Goal: Task Accomplishment & Management: Complete application form

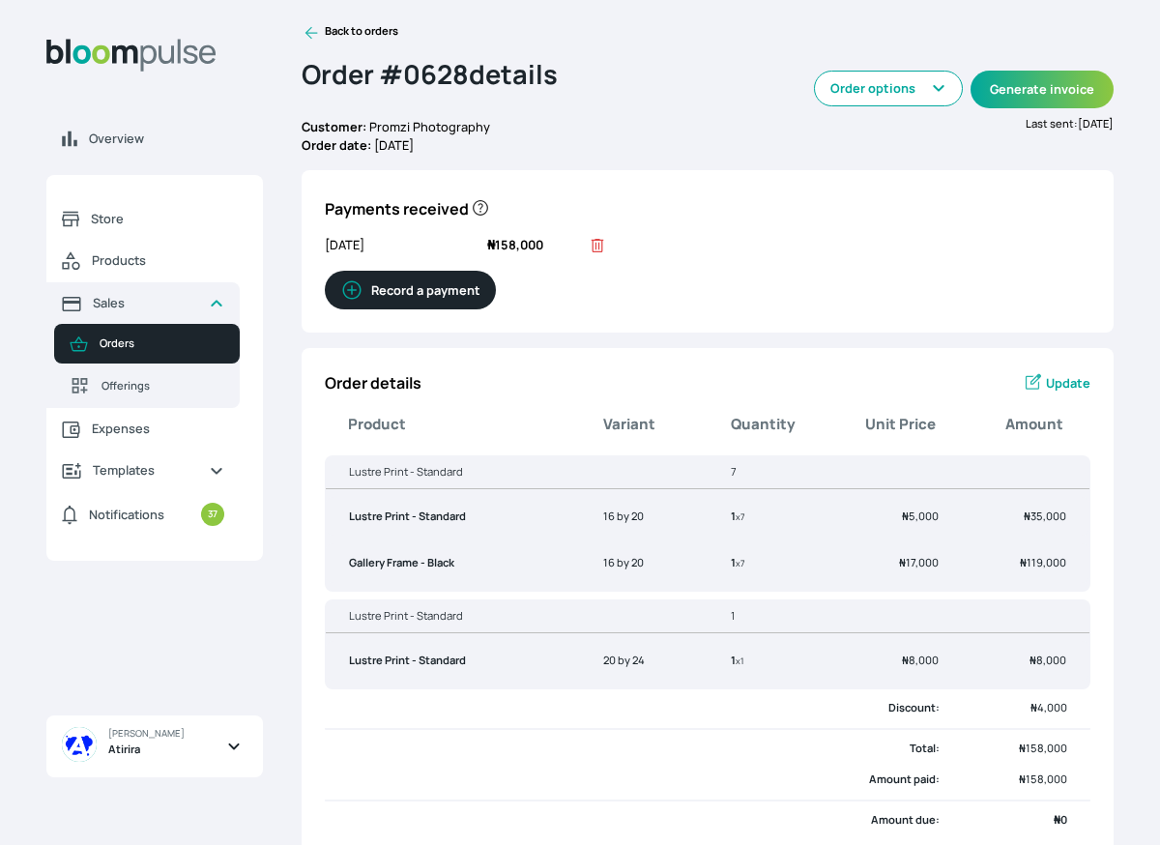
click at [310, 35] on icon at bounding box center [311, 32] width 19 height 19
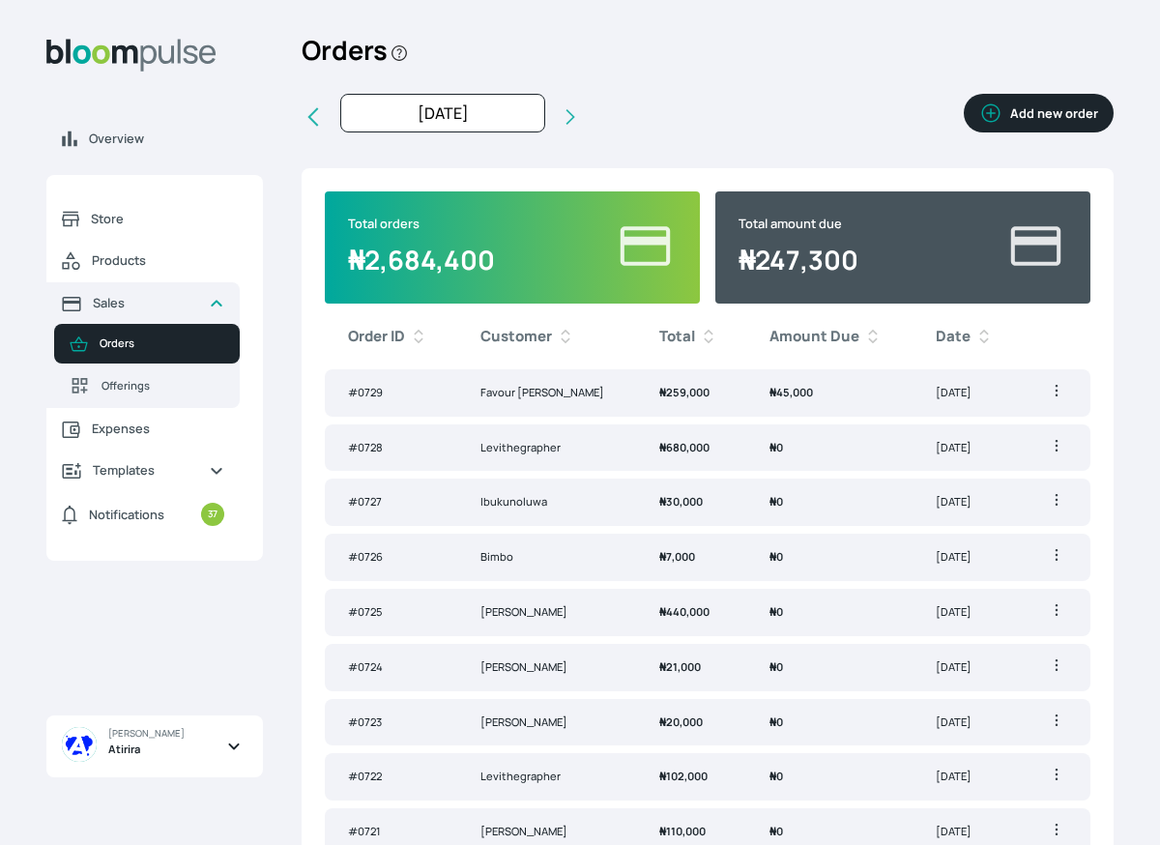
click at [1072, 120] on button "Add new order" at bounding box center [1038, 113] width 150 height 39
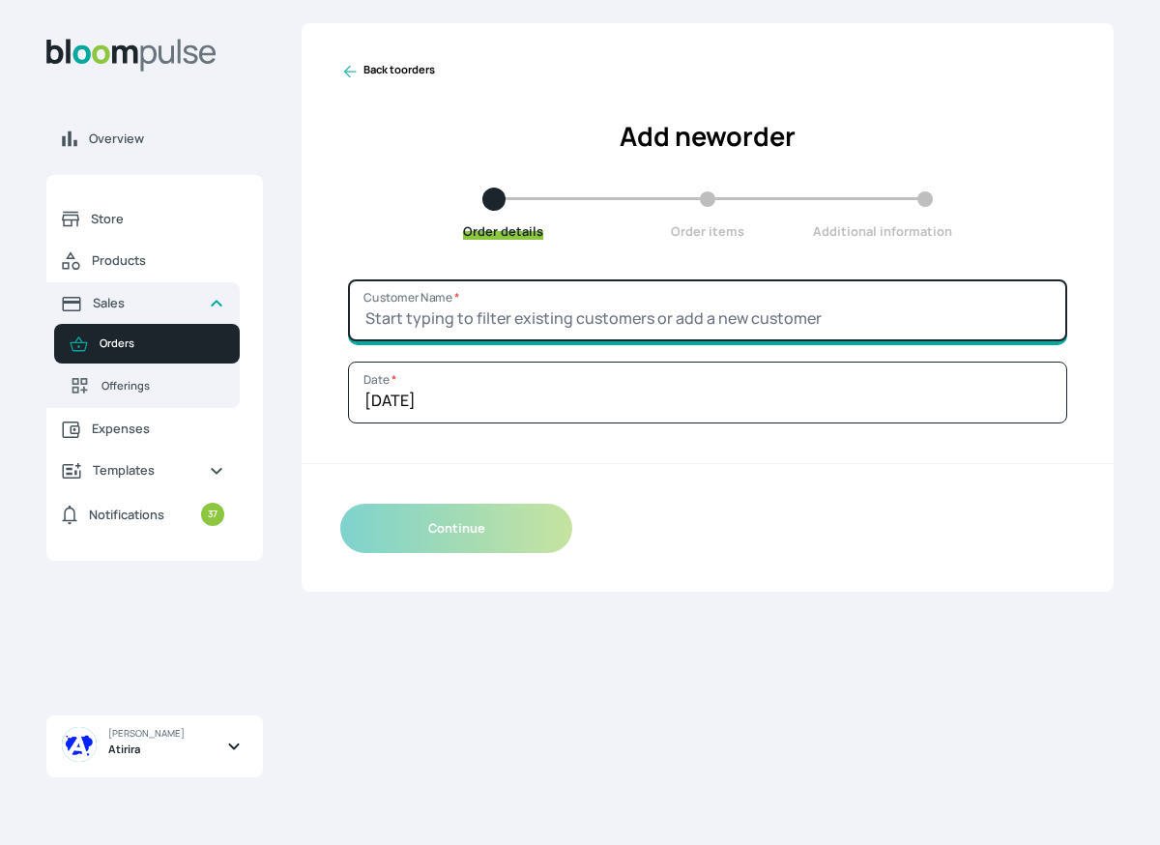
click at [618, 302] on input "Customer Name *" at bounding box center [707, 310] width 719 height 62
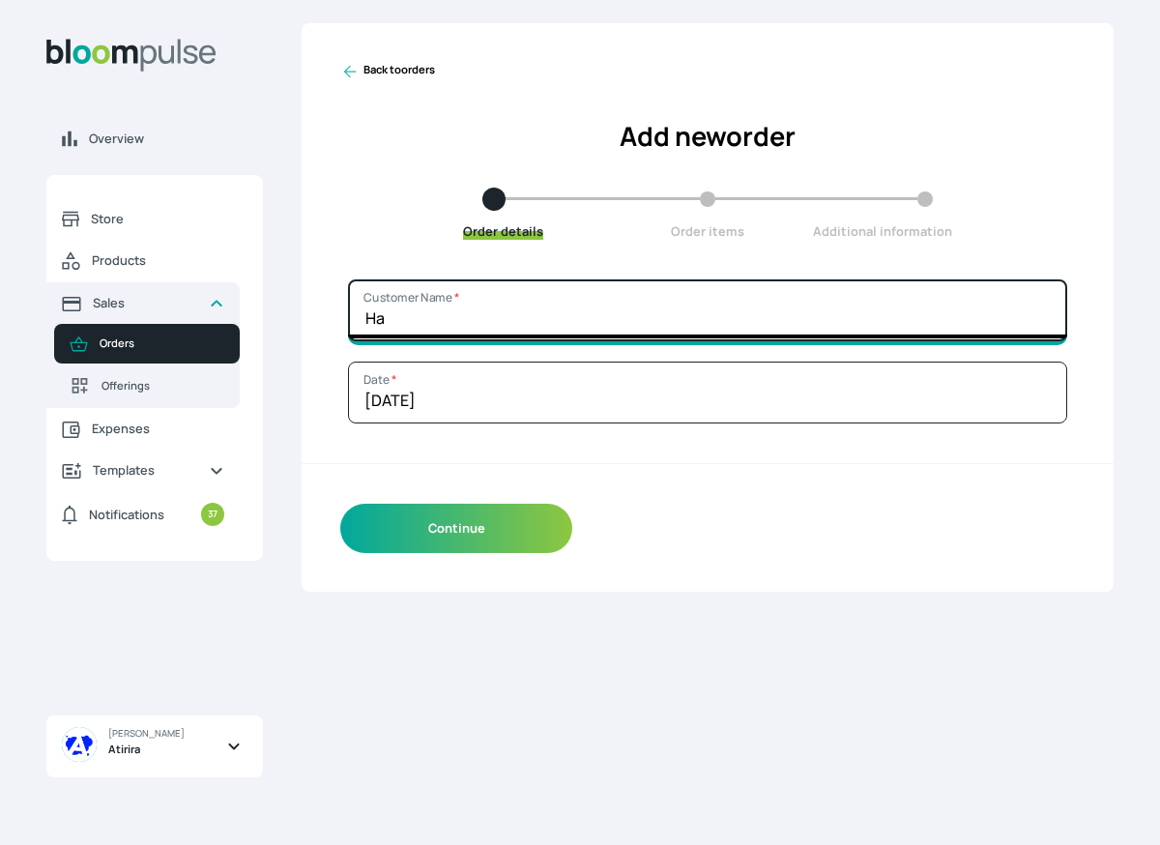
type input "H"
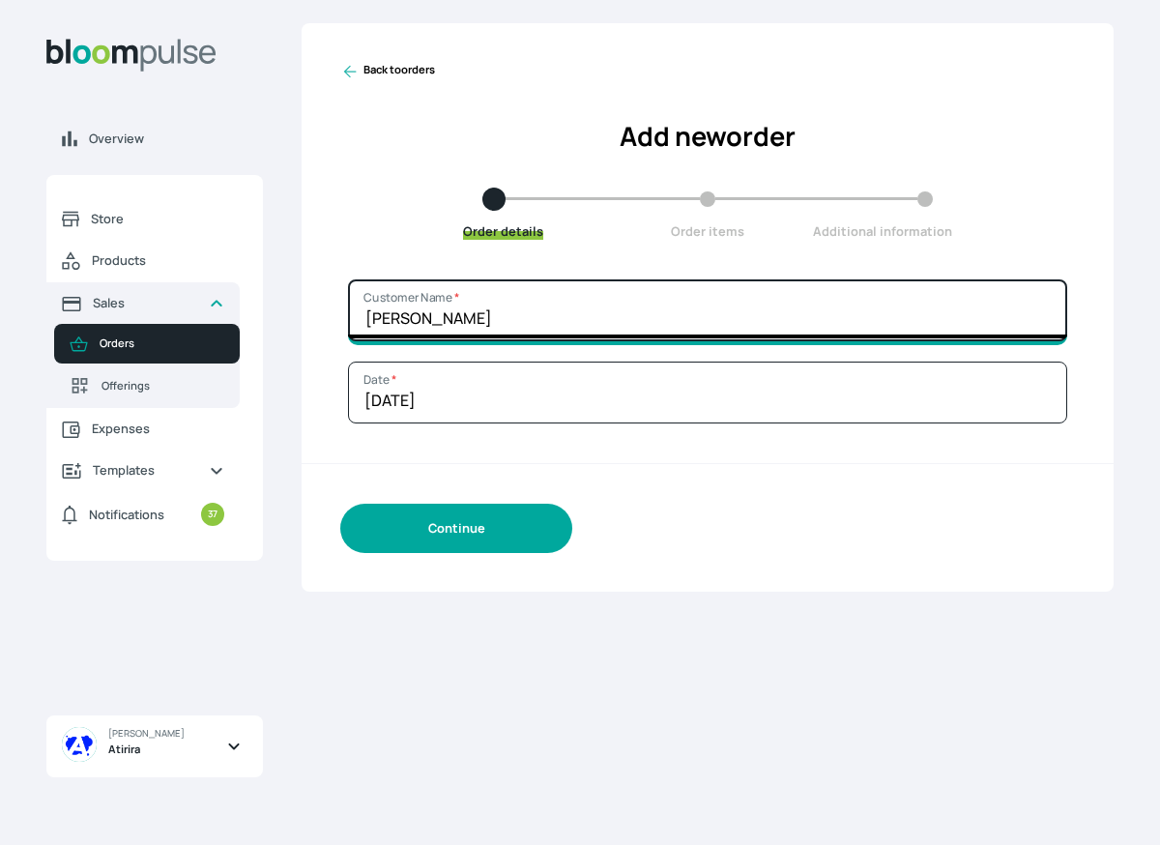
type input "[PERSON_NAME]"
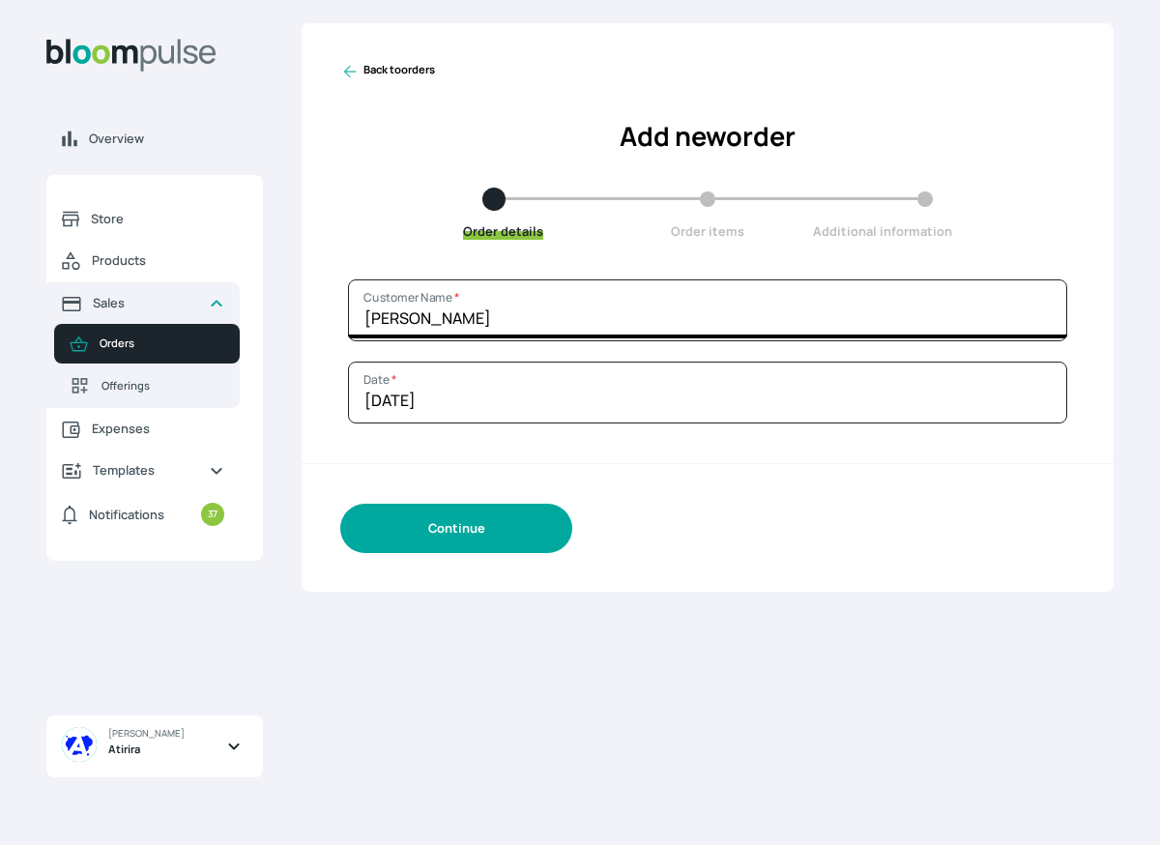
click at [484, 538] on button "Continue" at bounding box center [456, 527] width 232 height 49
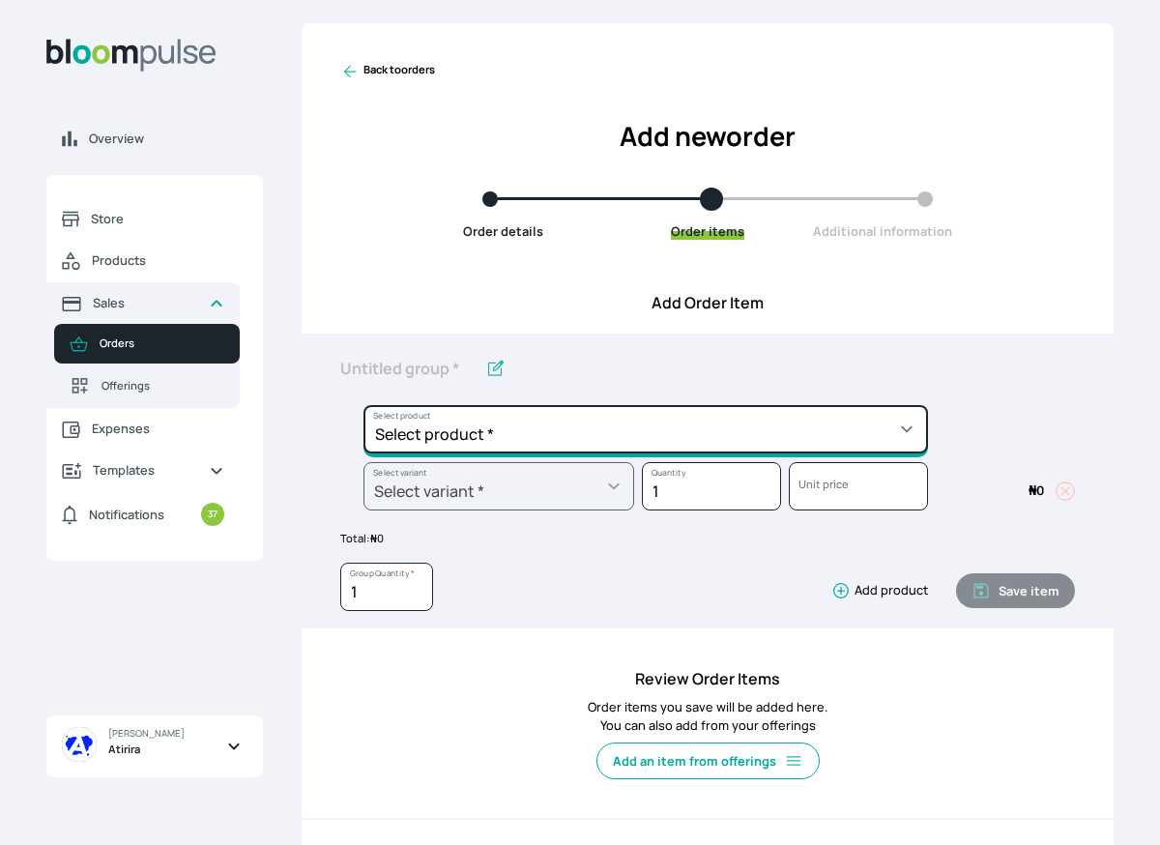
click at [509, 435] on select "Select product * Big Frame (Black) Canvas Print Canvas Print - Standard Canvas …" at bounding box center [645, 429] width 564 height 48
select select "a9f19bd2-f1a8-4b74-ae51-3a75659f3a28"
type input "Lustre Print - Standard"
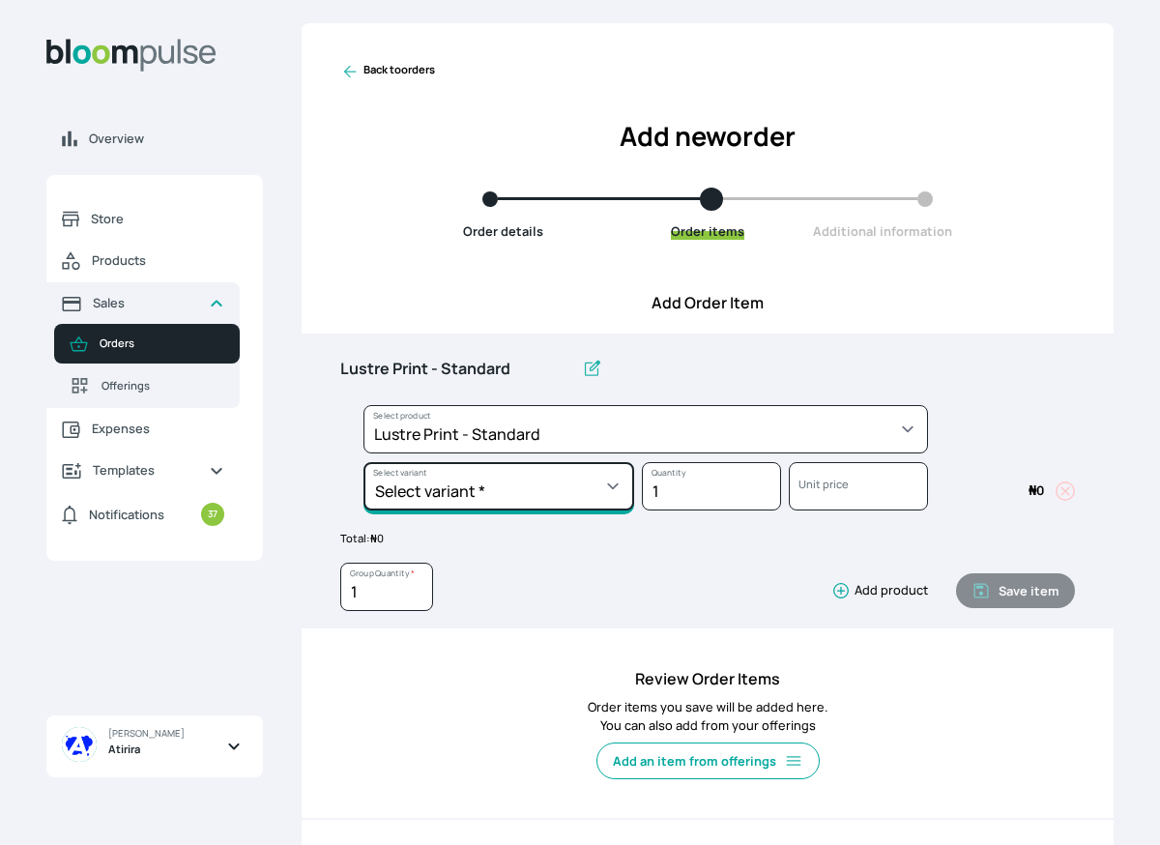
click at [503, 477] on select "Select variant * 10 by 10 10 by 12 10 by 15 10 by 16 11 by 12 11 by 14 11.7 by …" at bounding box center [498, 486] width 271 height 48
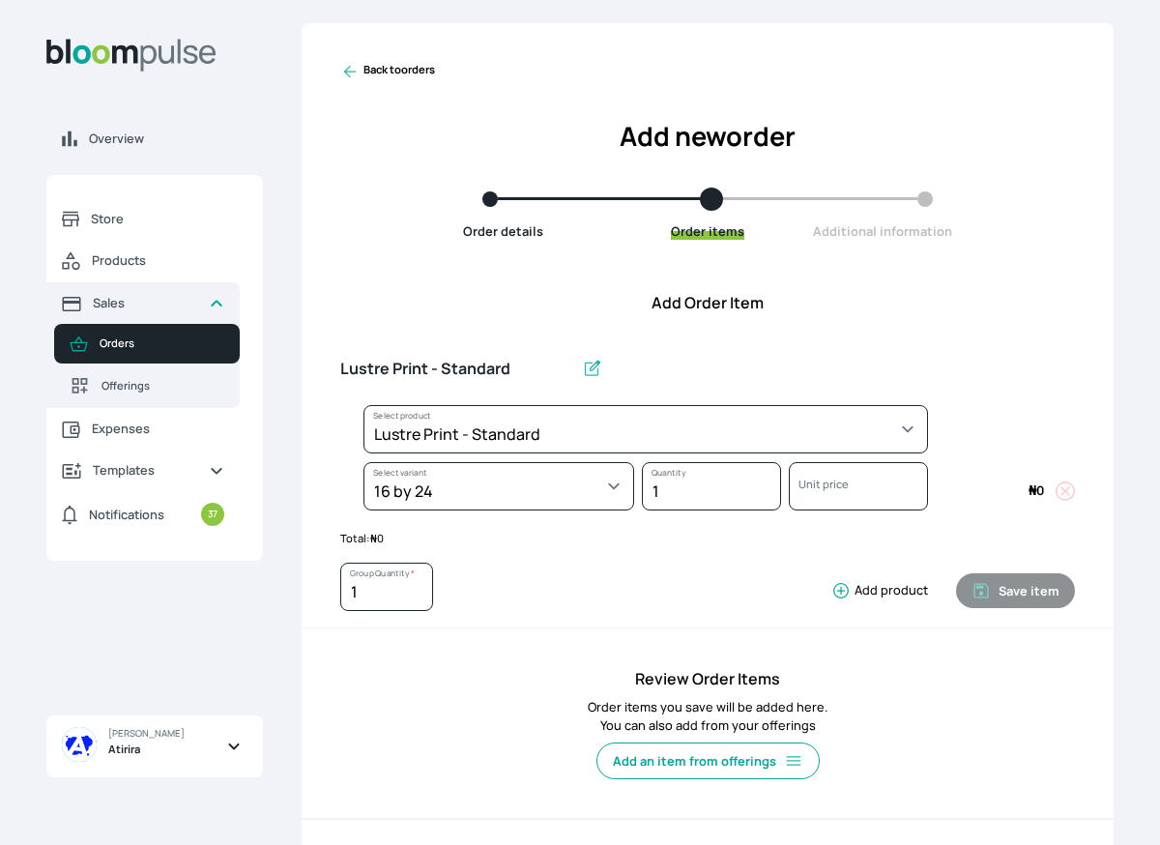
select select "a9f19bd2-f1a8-4b74-ae51-3a75659f3a28"
select select "d5ad845b-9075-4ffc-b25e-de8a0314e580"
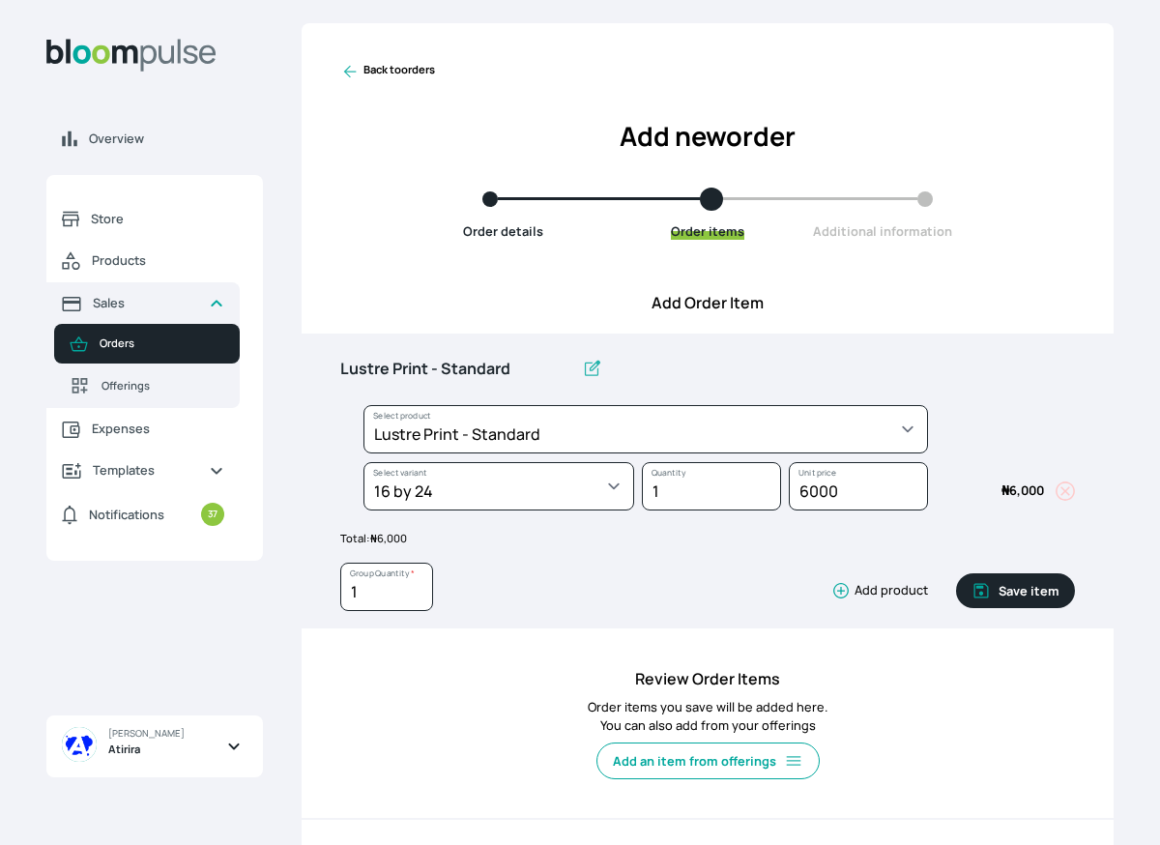
click at [850, 593] on icon "button" at bounding box center [840, 590] width 19 height 19
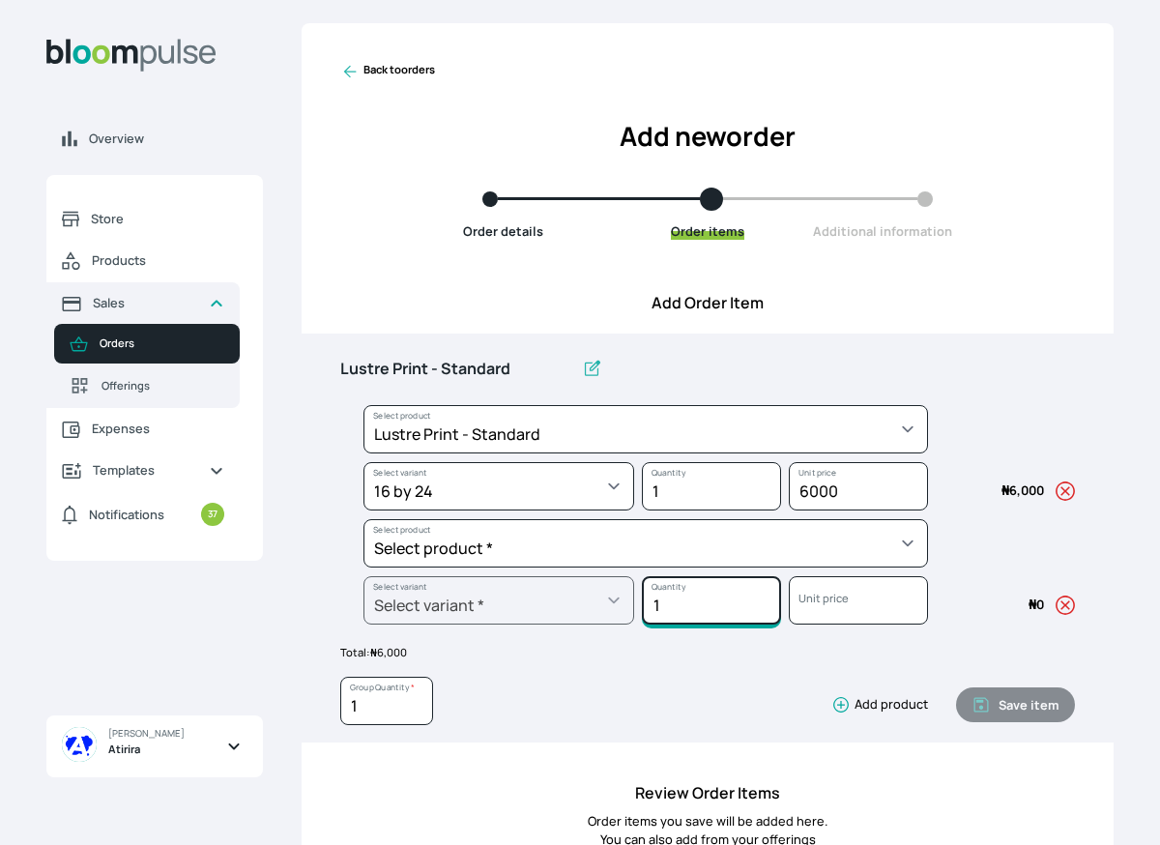
click at [742, 510] on input "1" at bounding box center [711, 486] width 139 height 48
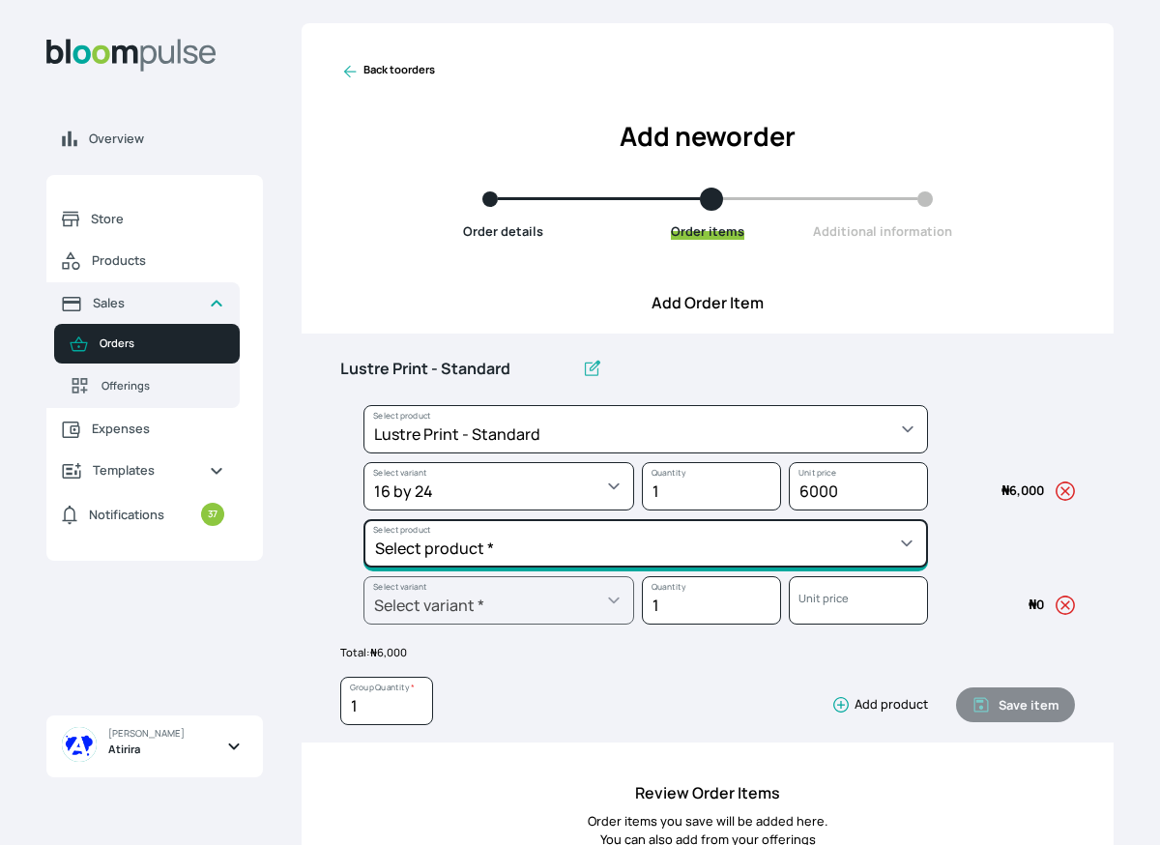
click at [737, 453] on select "Select product * Big Frame (Black) Canvas Print Canvas Print - Standard Canvas …" at bounding box center [645, 429] width 564 height 48
select select "5fa67804-61d7-459d-93b4-9e8949636f1b"
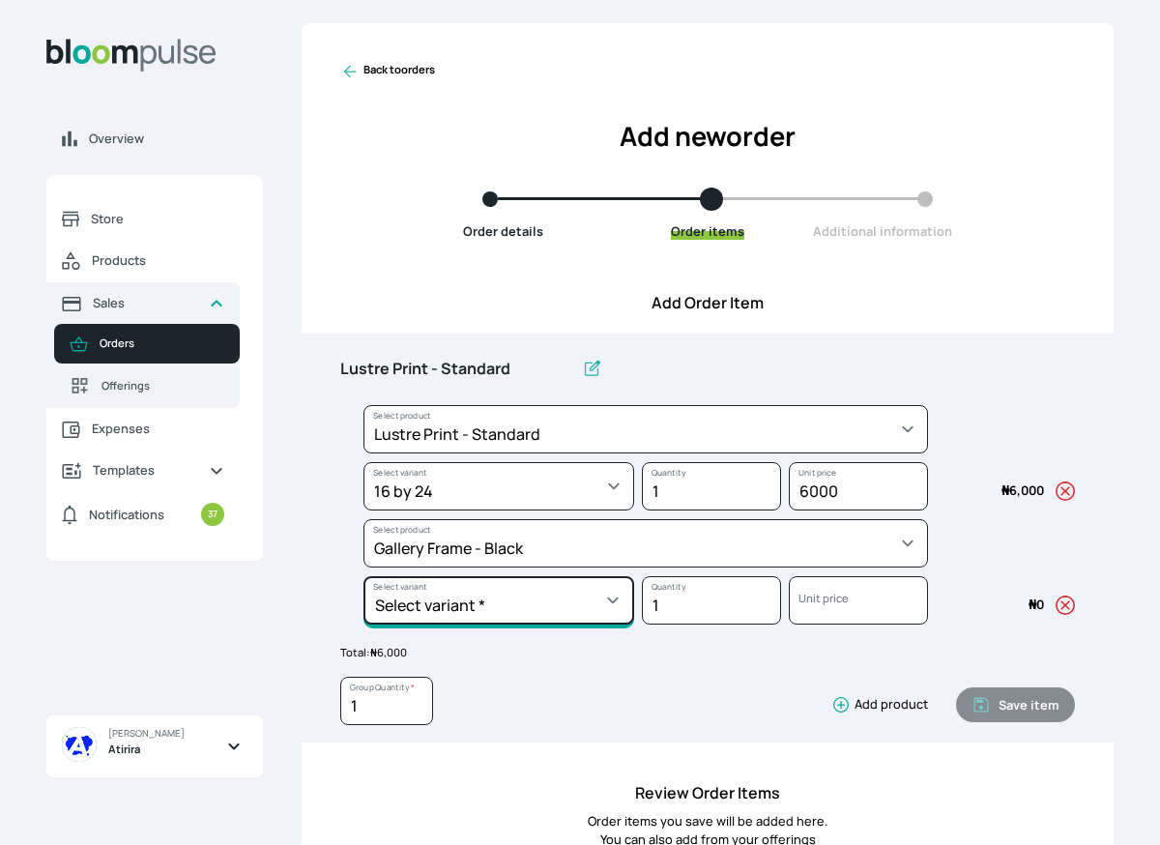
click at [570, 510] on select "Select variant * 10 by 10 10 by 12 10 by 13 10 by 15 10 by 16 11 by 12 11 by 14…" at bounding box center [498, 486] width 271 height 48
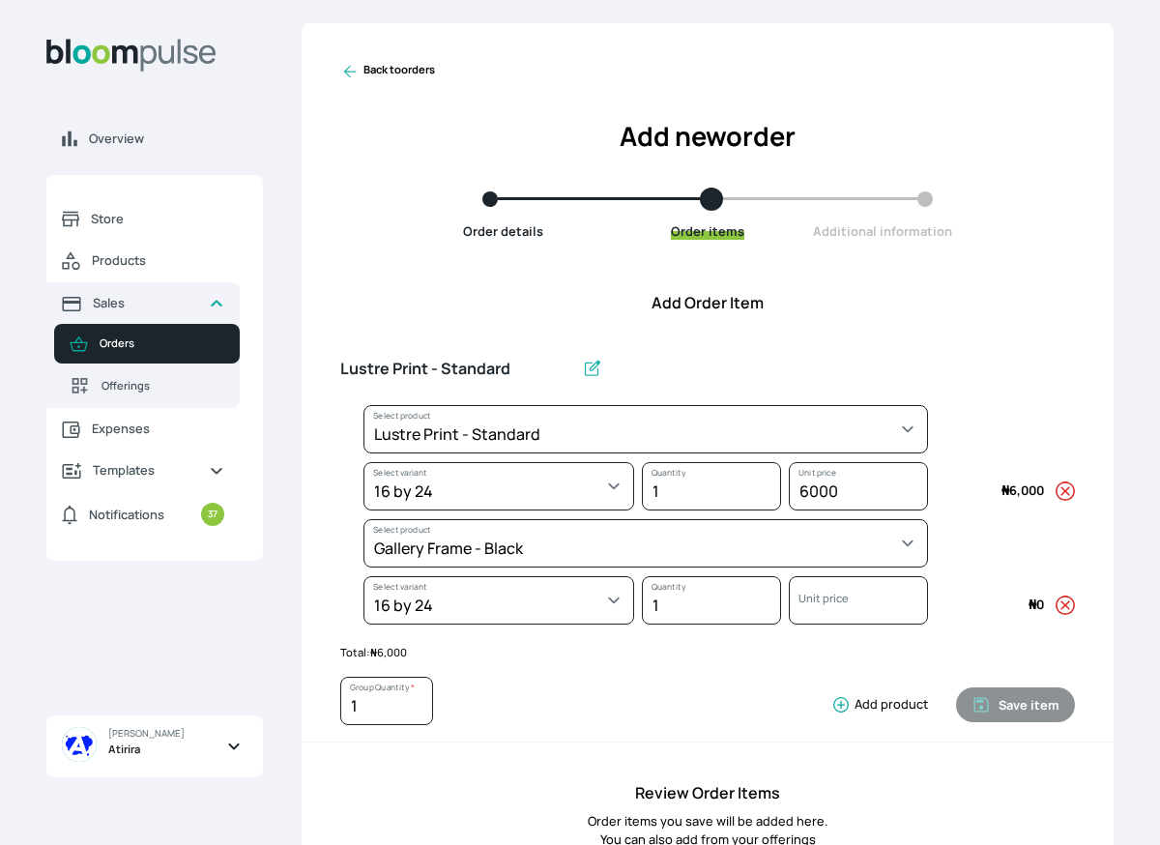
select select "5fa67804-61d7-459d-93b4-9e8949636f1b"
select select "6cf7892a-d45f-4b55-bdff-e9ee7f39813e"
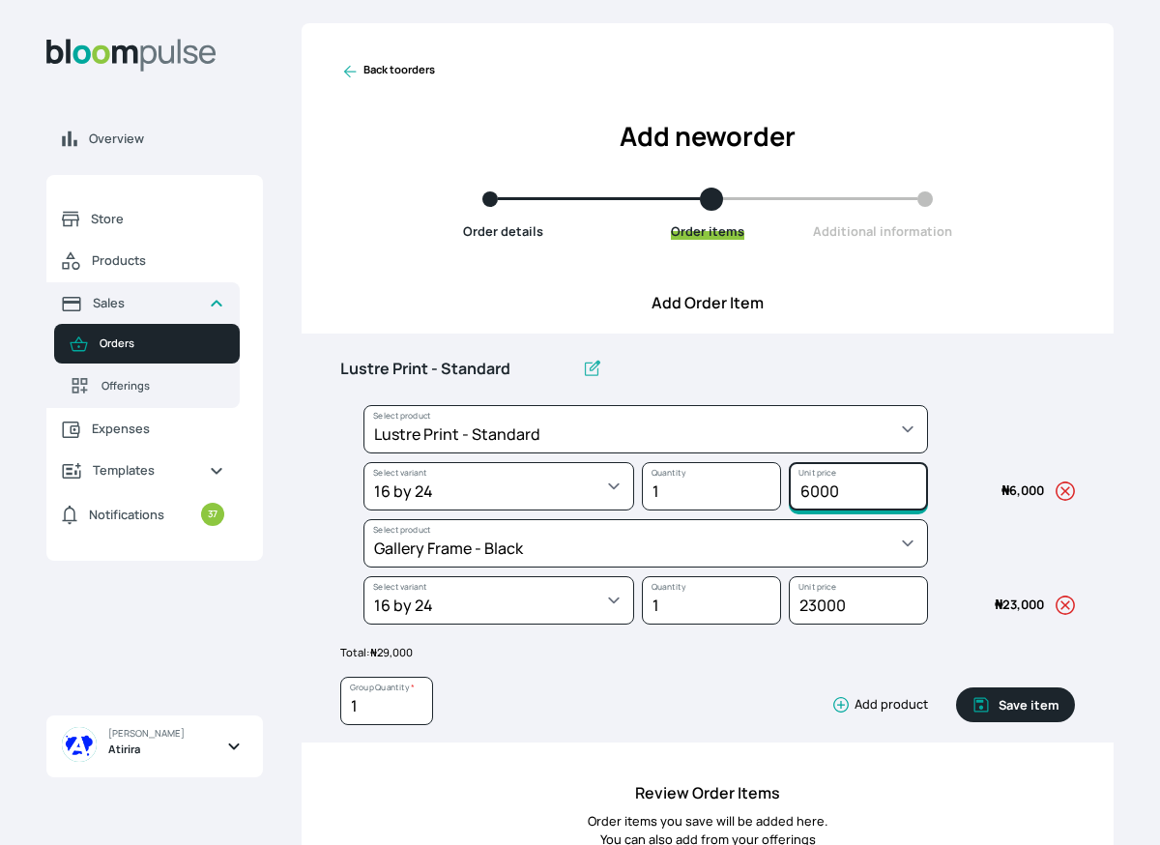
click at [807, 490] on input "6000" at bounding box center [858, 486] width 139 height 48
type input "7000"
click at [870, 706] on button "Add product" at bounding box center [875, 704] width 104 height 19
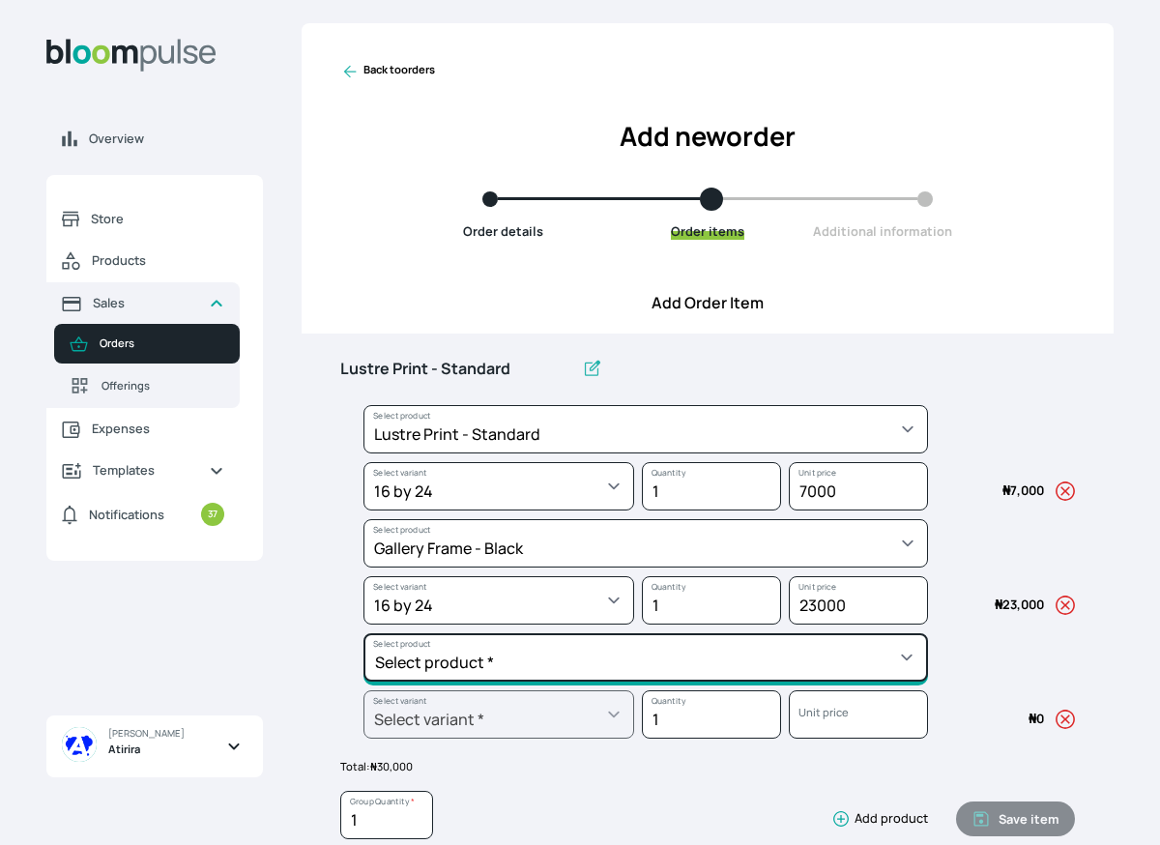
click at [770, 453] on select "Select product * Big Frame (Black) Canvas Print Canvas Print - Standard Canvas …" at bounding box center [645, 429] width 564 height 48
click at [642, 453] on select "Select product * Big Frame (Black) Canvas Print Canvas Print - Standard Canvas …" at bounding box center [645, 429] width 564 height 48
select select "253dc146-6757-41b8-b2bc-3e220377dfa3"
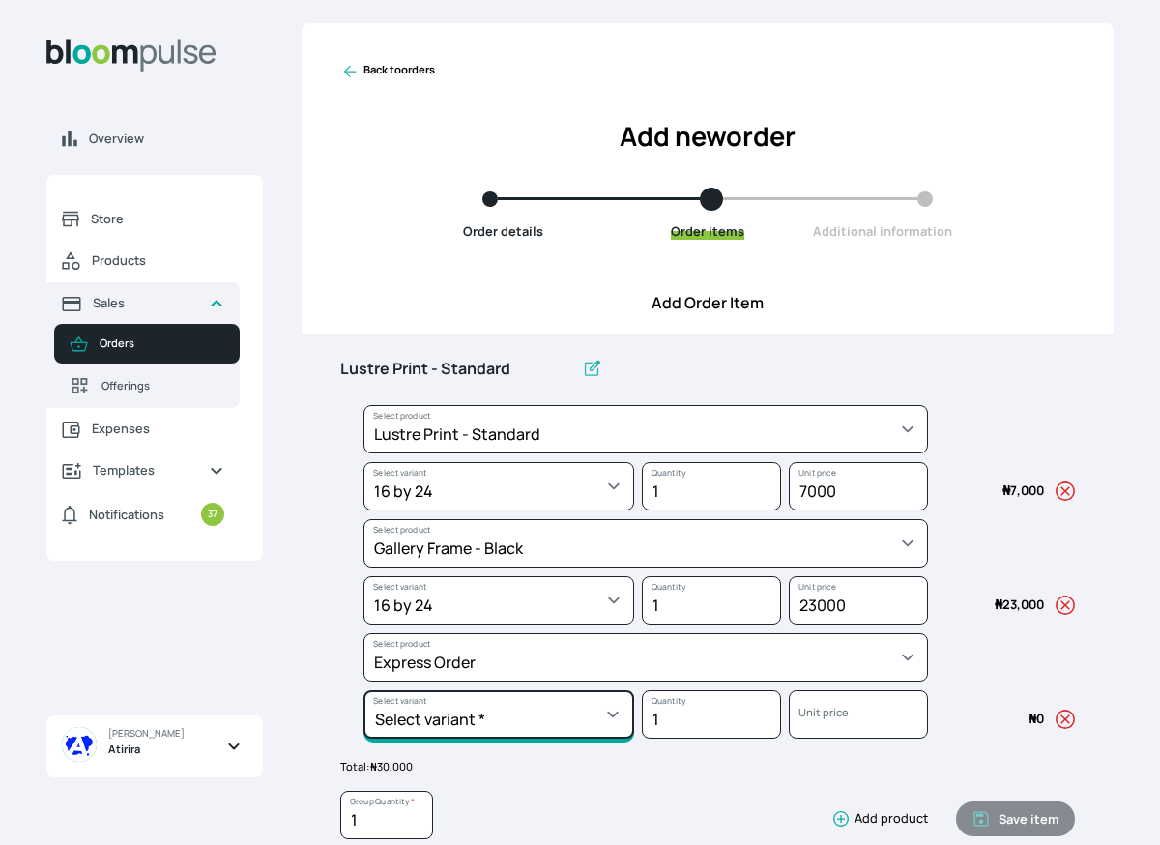
click at [618, 510] on select "Select variant * Express Production" at bounding box center [498, 486] width 271 height 48
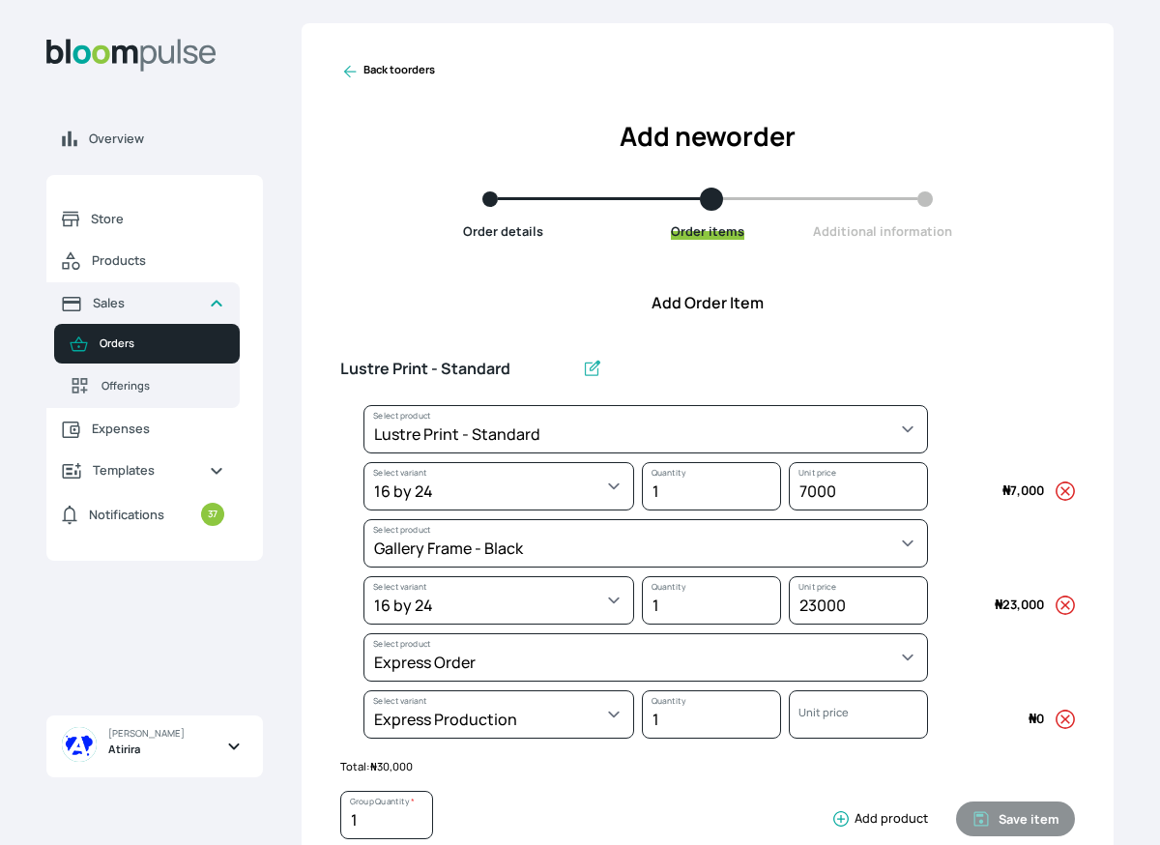
select select "253dc146-6757-41b8-b2bc-3e220377dfa3"
select select "acf20c8b-afc3-4878-9880-b51f7e470fb9"
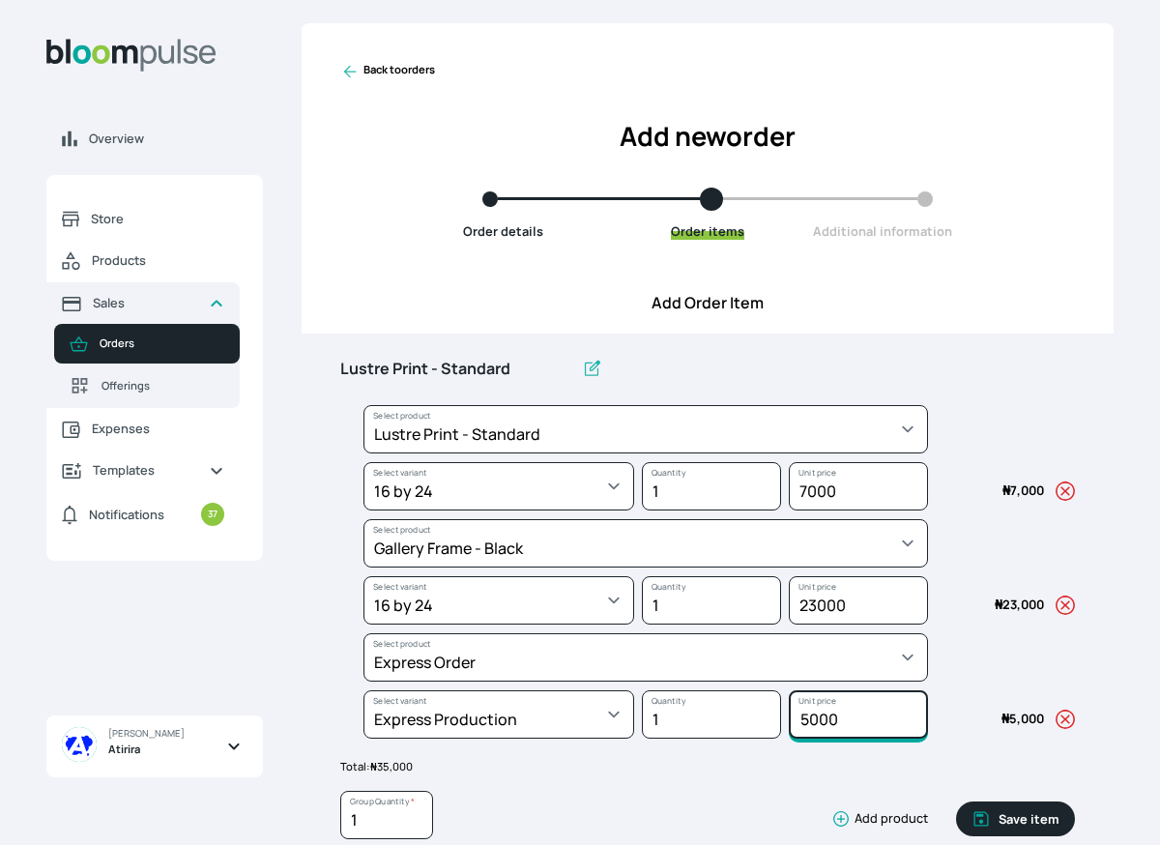
click at [863, 510] on input "5000" at bounding box center [858, 486] width 139 height 48
type input "5"
type input "15000"
click at [513, 369] on input "Lustre Print - Standard" at bounding box center [457, 369] width 234 height 41
type input "L"
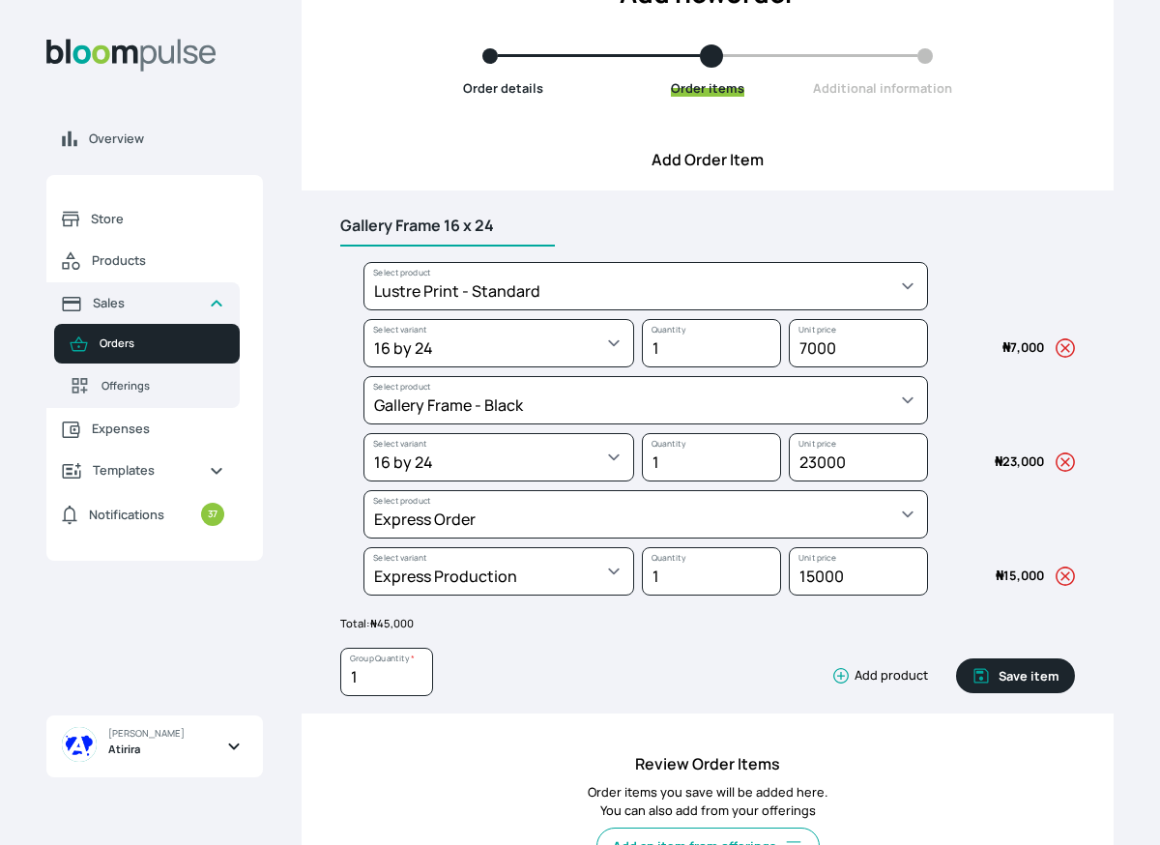
scroll to position [457, 0]
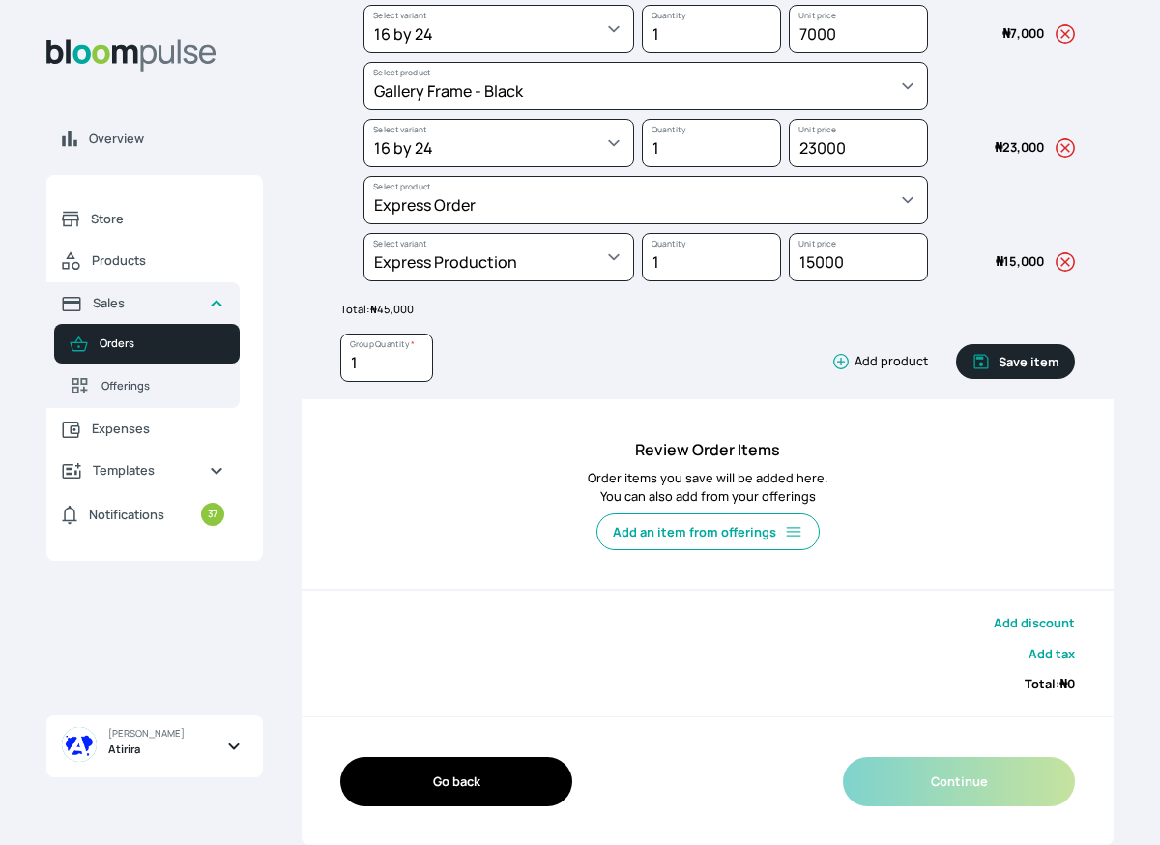
type input "Gallery Frame 16 x 24"
click at [991, 364] on icon "button" at bounding box center [980, 361] width 19 height 19
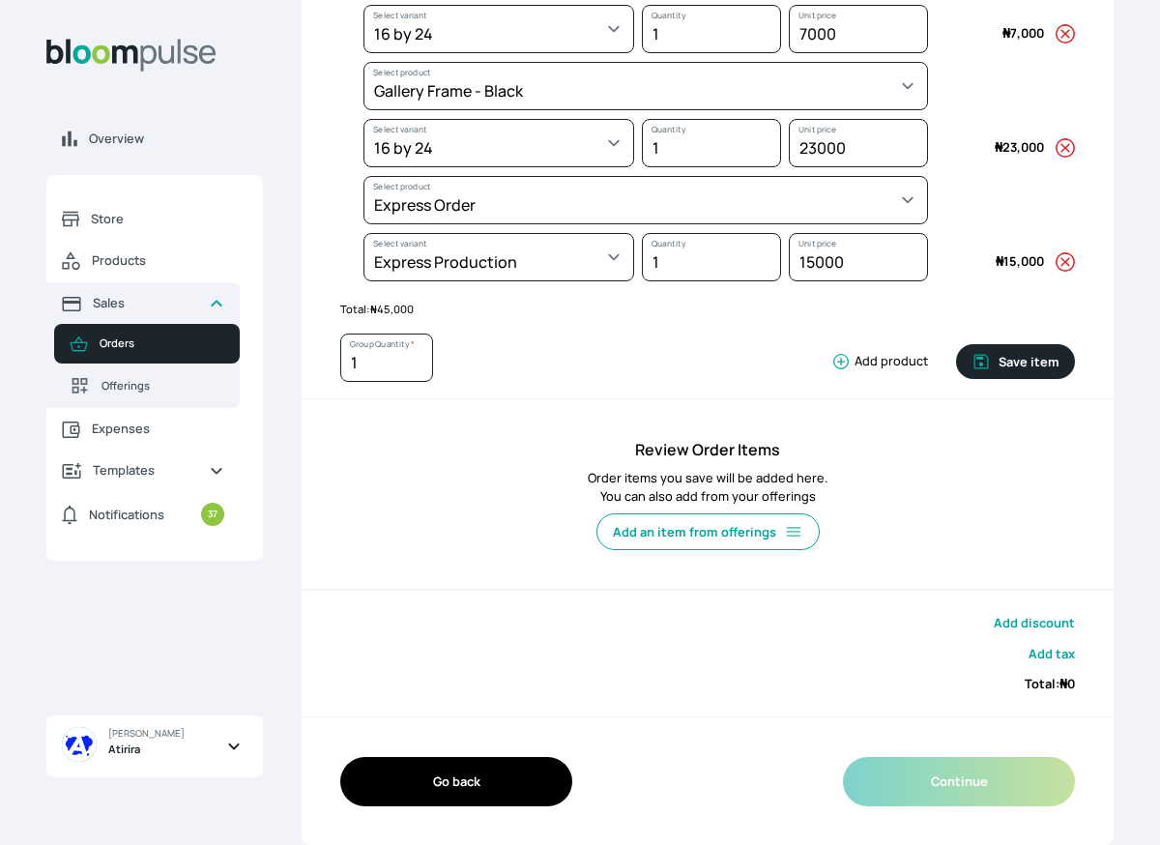
scroll to position [268, 0]
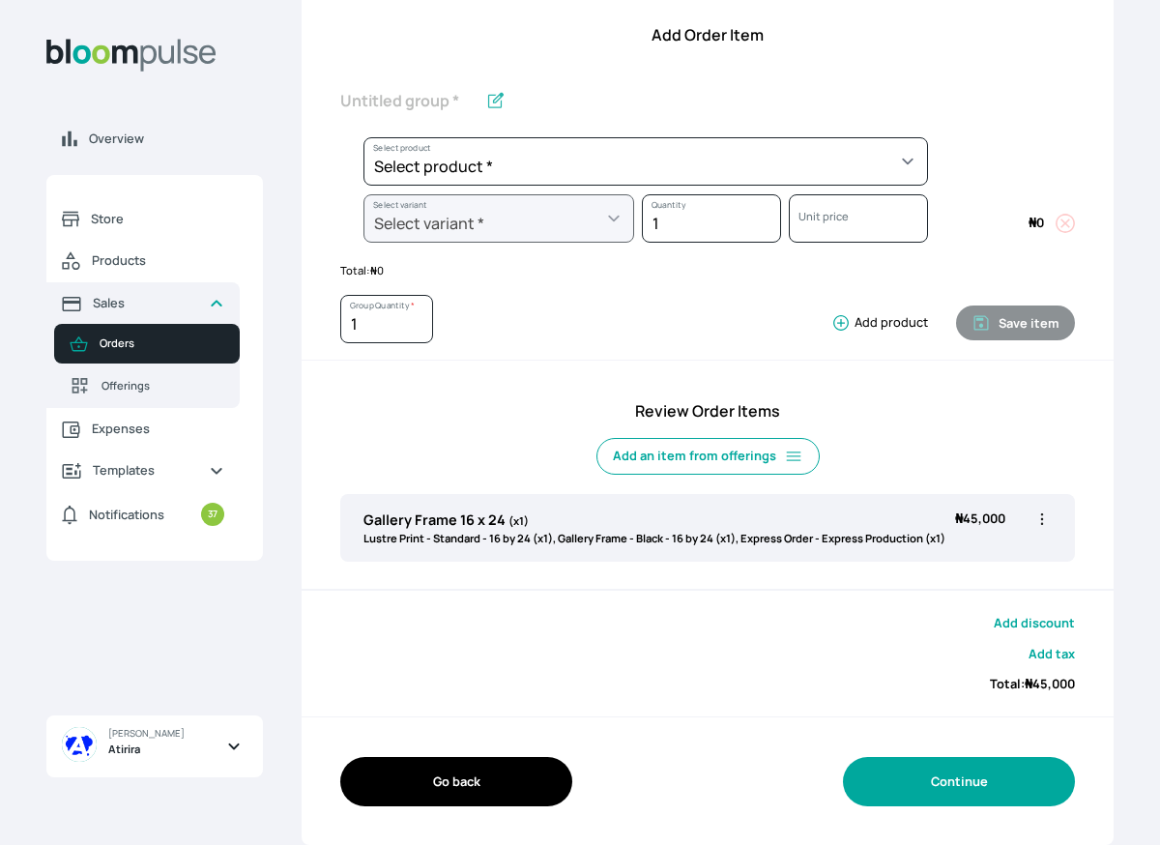
click at [972, 795] on button "Continue" at bounding box center [959, 781] width 232 height 49
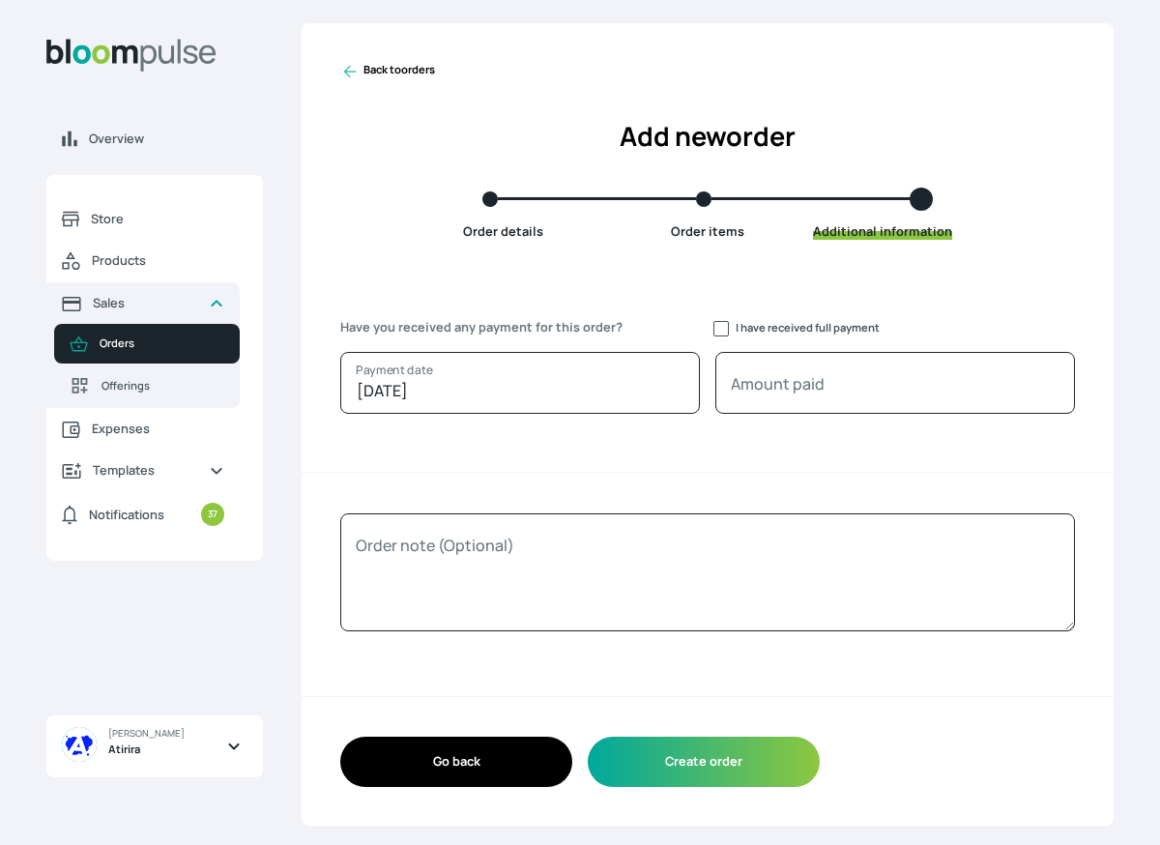
scroll to position [0, 0]
click at [720, 764] on button "Create order" at bounding box center [704, 760] width 232 height 49
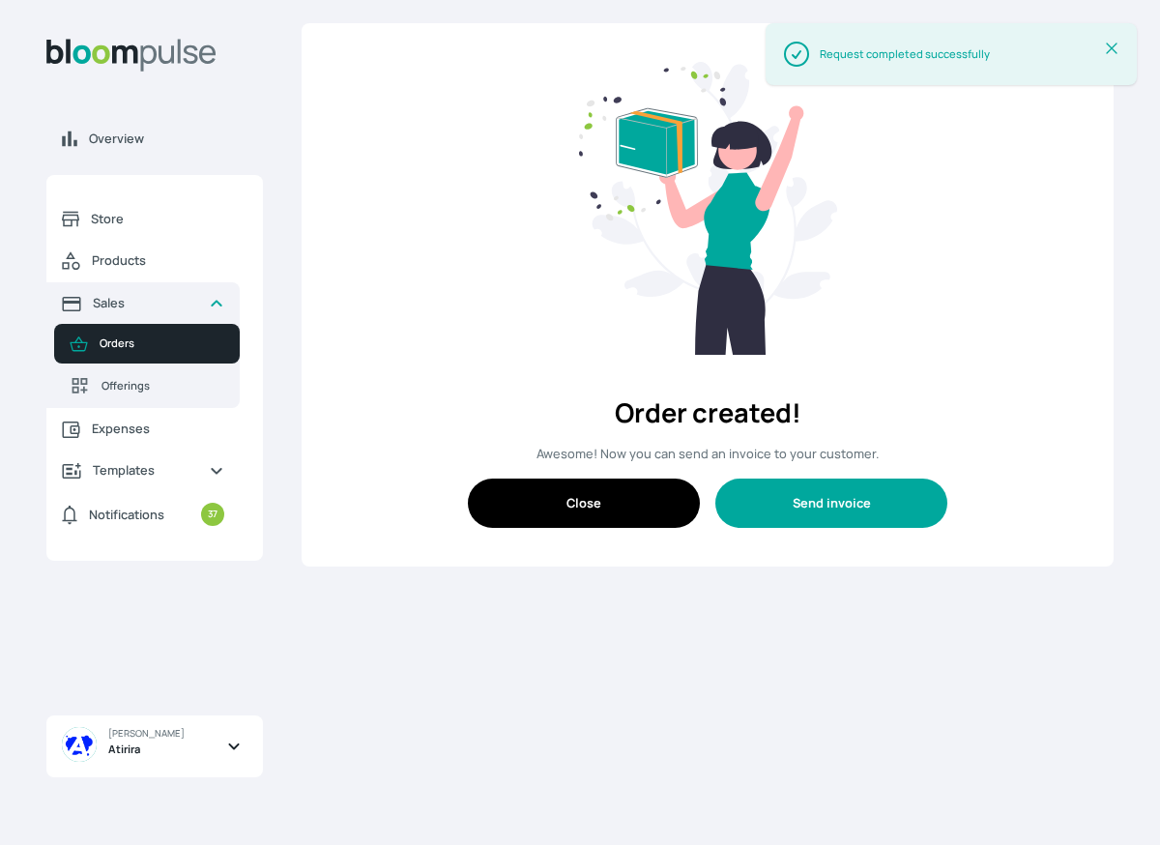
click at [844, 514] on button "Send invoice" at bounding box center [831, 502] width 232 height 49
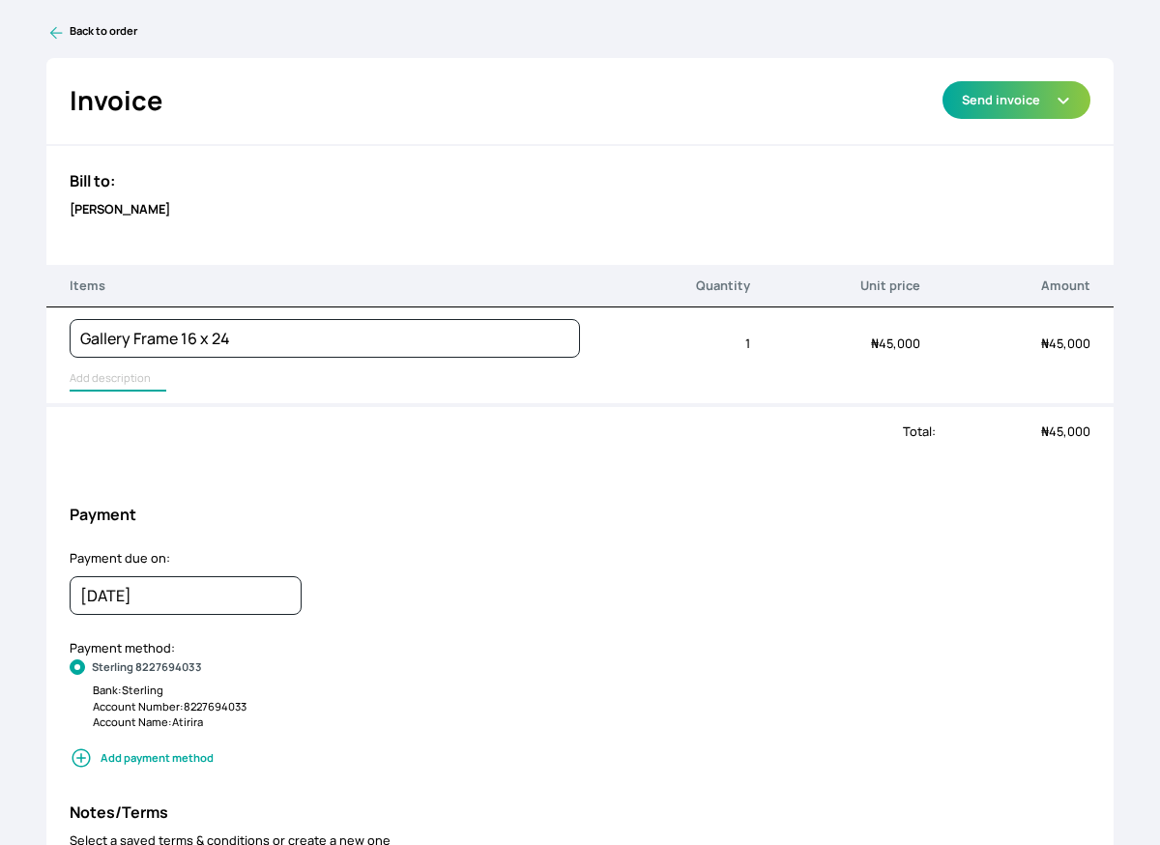
type input "Lustre Print - Standard, Gallery Frame - Black, Express Order"
click at [93, 377] on input "Lustre Print - Standard, Gallery Frame - Black, Express Order" at bounding box center [118, 378] width 97 height 25
click at [1014, 103] on button "Send invoice" at bounding box center [1016, 100] width 148 height 38
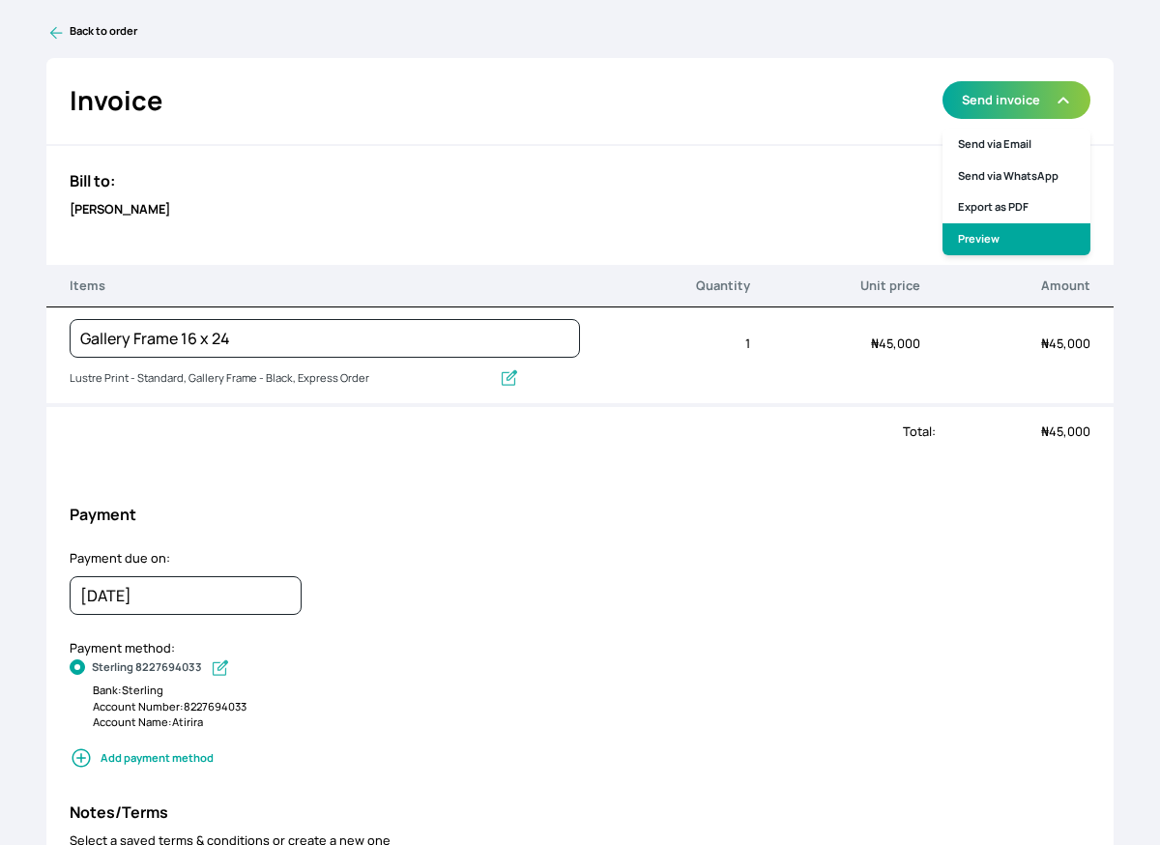
click at [972, 246] on link "Preview" at bounding box center [1016, 239] width 148 height 32
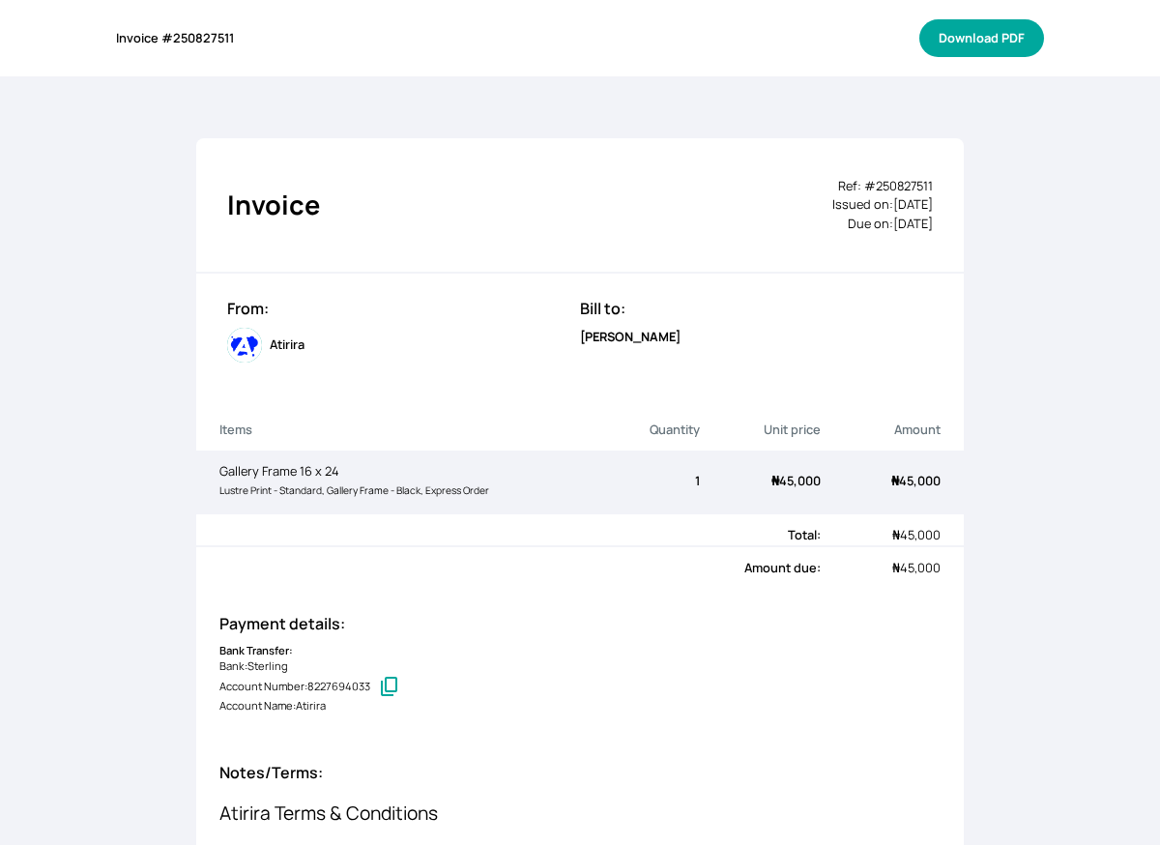
click at [1002, 44] on button "Download PDF" at bounding box center [981, 38] width 125 height 38
